Goal: Find specific page/section: Find specific page/section

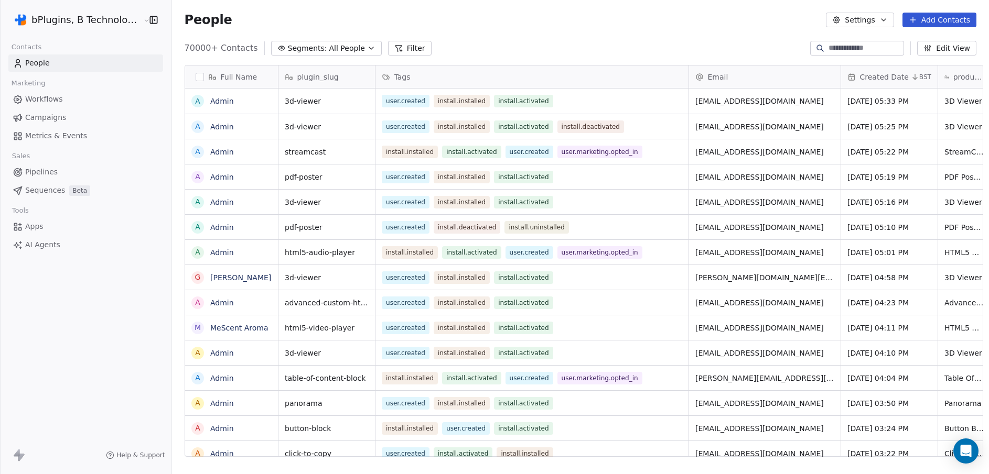
scroll to position [8, 8]
click at [334, 51] on span "All People" at bounding box center [347, 48] width 36 height 11
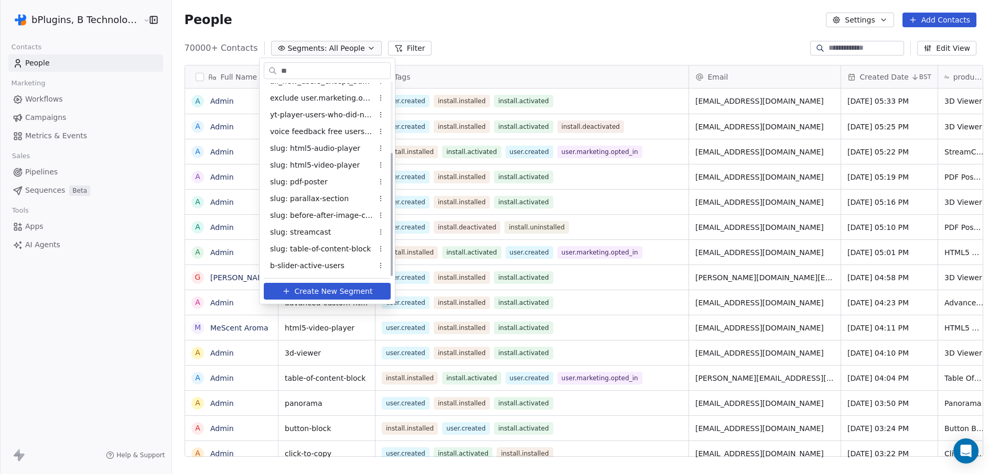
scroll to position [0, 0]
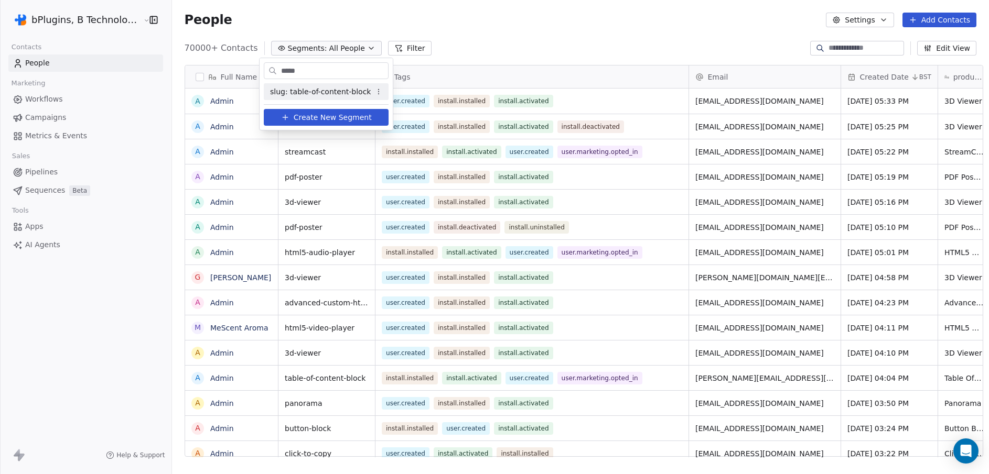
type input "*****"
click at [294, 92] on span "slug: table-of-content-block" at bounding box center [320, 91] width 101 height 11
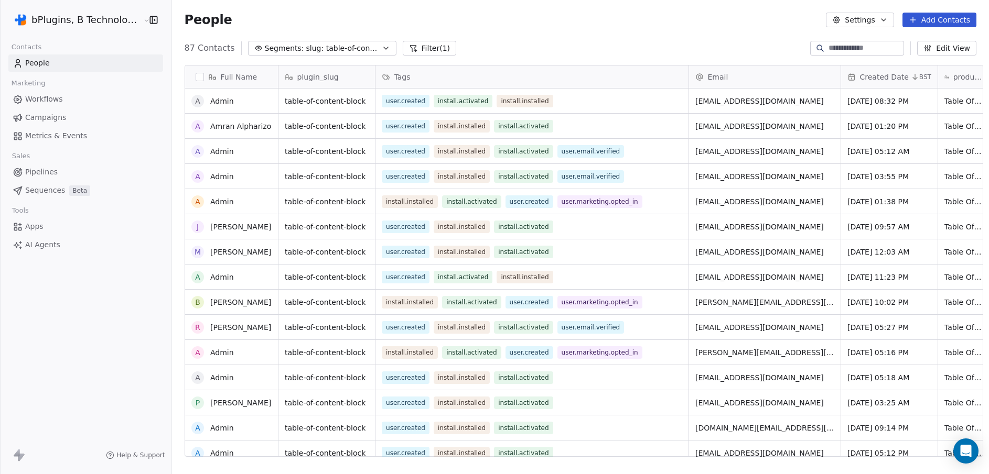
scroll to position [1024, 0]
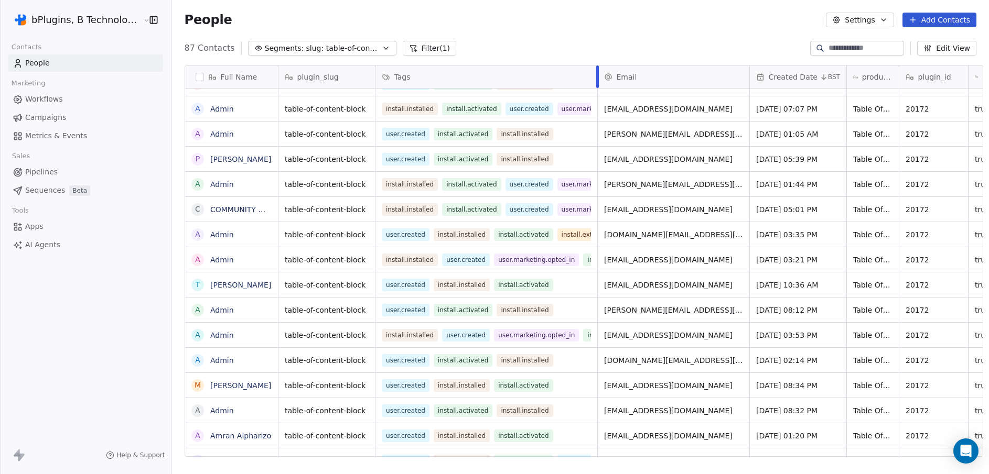
drag, startPoint x: 680, startPoint y: 71, endPoint x: 589, endPoint y: 88, distance: 92.7
click at [589, 88] on div "plugin_slug Tags Email Created Date BST product_name plugin_id Is Marketing All…" at bounding box center [827, 262] width 1098 height 392
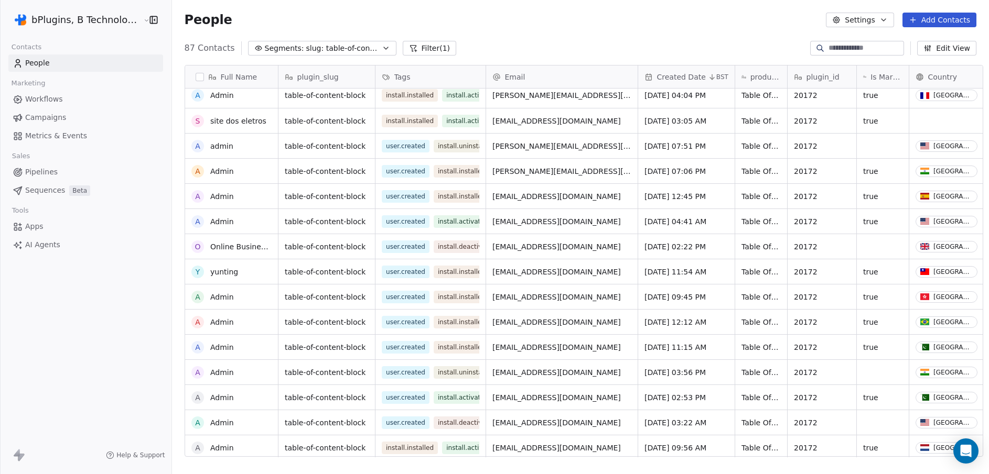
scroll to position [0, 0]
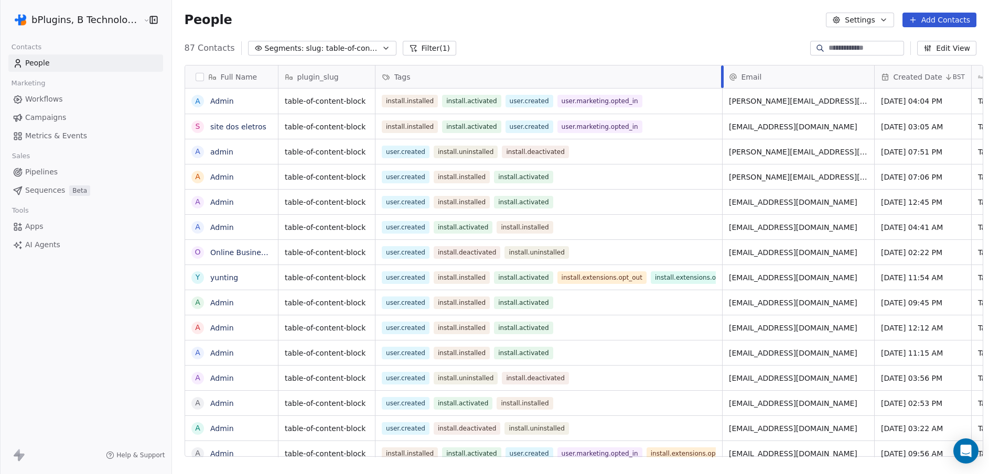
drag, startPoint x: 478, startPoint y: 74, endPoint x: 714, endPoint y: 100, distance: 237.8
click at [714, 100] on div "plugin_slug Tags Email Created Date BST product_name plugin_id Is Marketing All…" at bounding box center [889, 262] width 1223 height 392
click at [332, 49] on span "slug: table-of-content-block" at bounding box center [342, 48] width 73 height 11
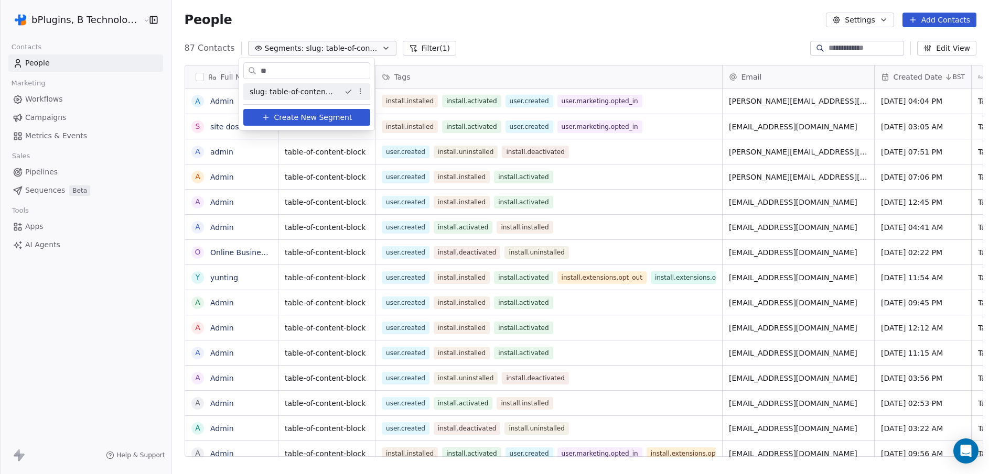
type input "*"
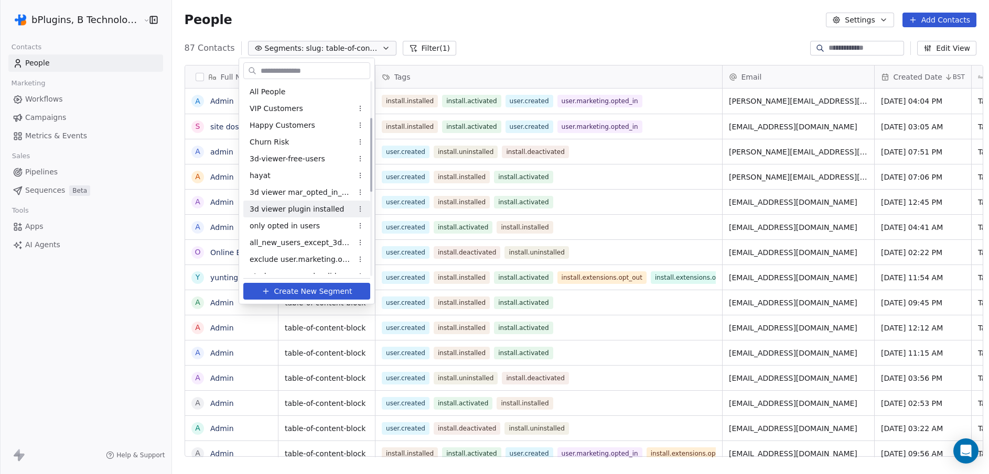
scroll to position [312, 0]
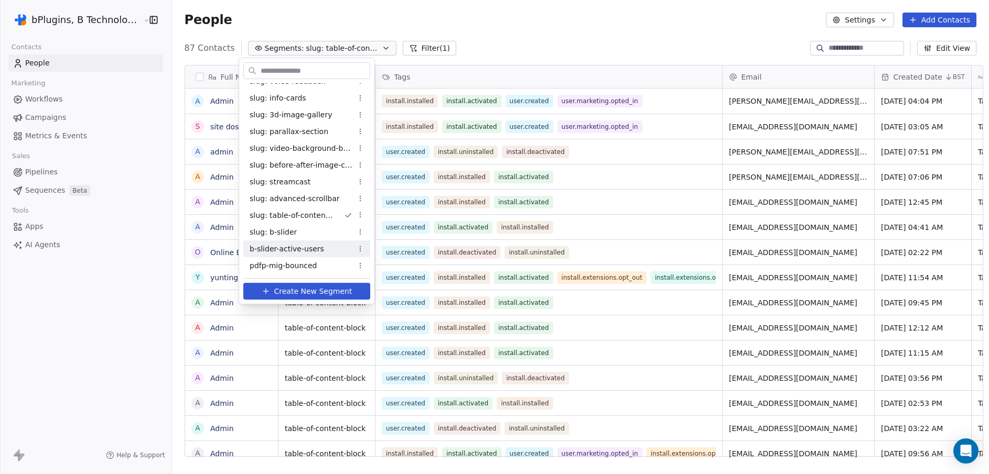
click at [295, 254] on span "b-slider-active-users" at bounding box center [287, 249] width 74 height 11
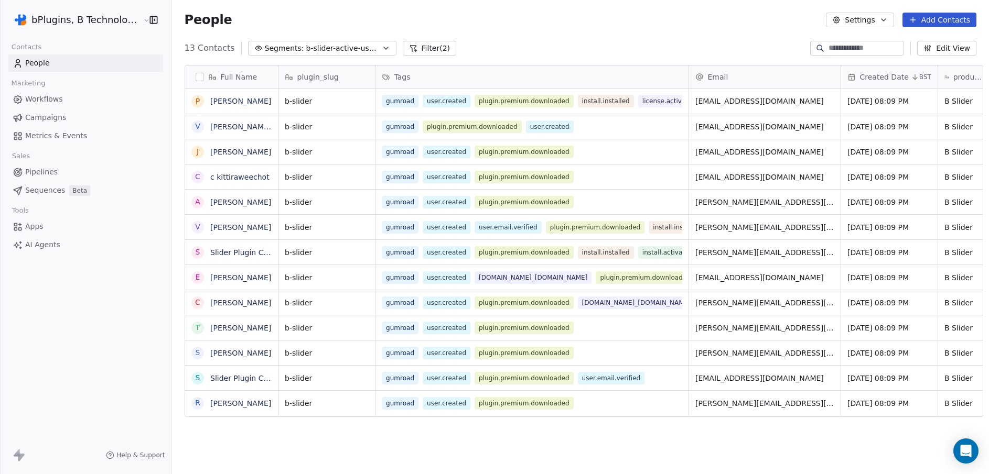
scroll to position [0, 0]
click at [365, 43] on span "b-slider-active-users" at bounding box center [342, 48] width 73 height 11
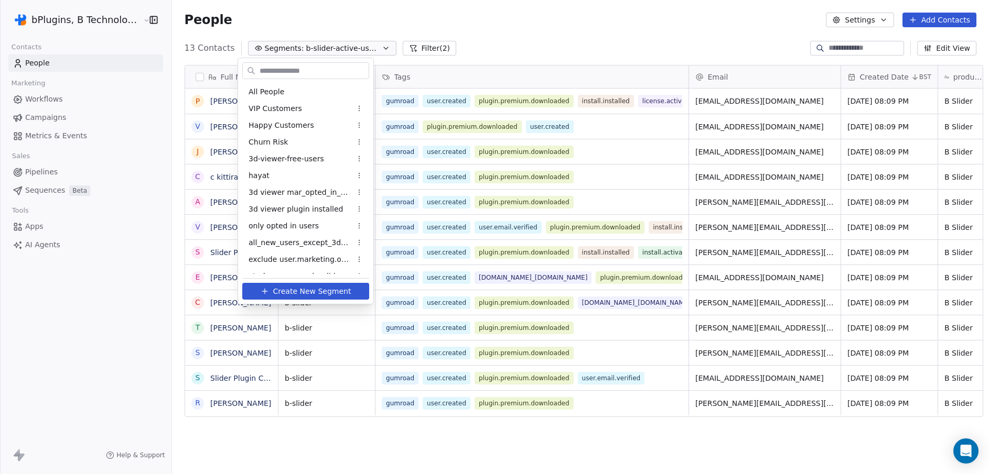
scroll to position [296, 0]
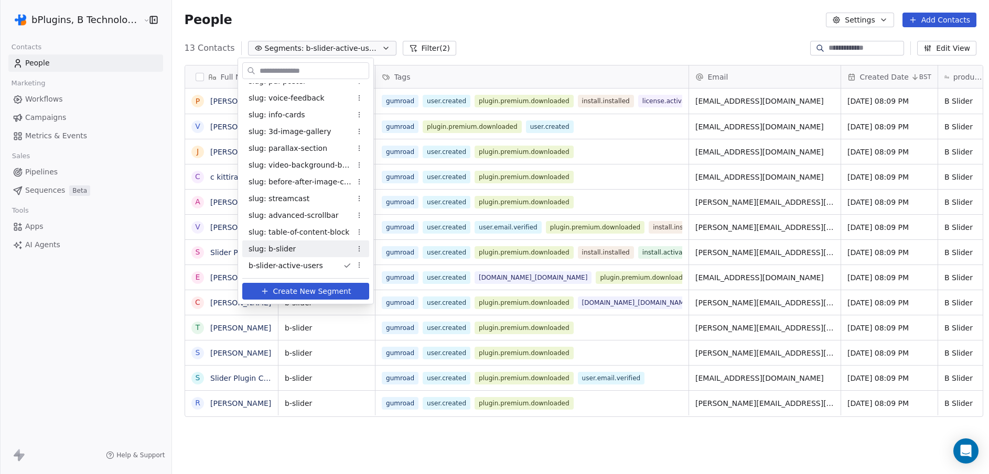
click at [296, 252] on div "slug: b-slider" at bounding box center [305, 249] width 127 height 17
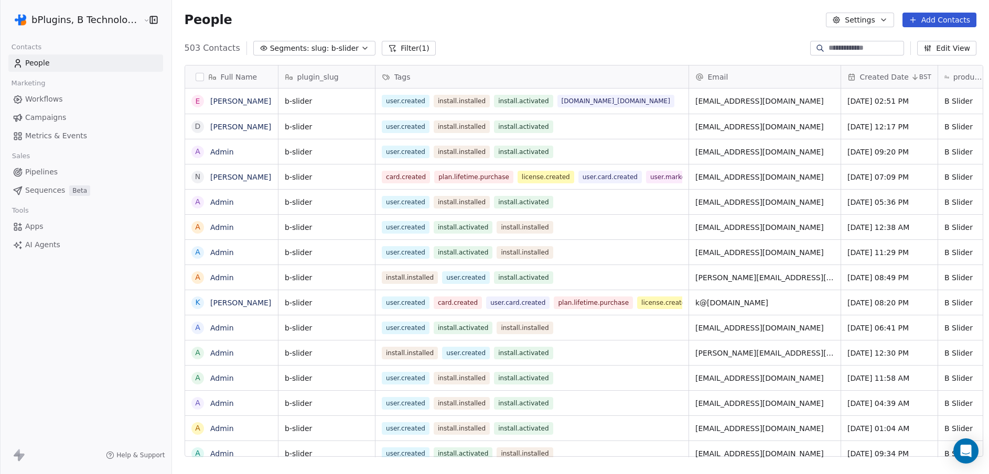
scroll to position [410, 816]
